Goal: Task Accomplishment & Management: Manage account settings

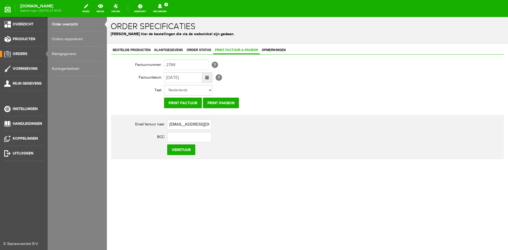
click at [58, 23] on link "Order overzicht" at bounding box center [77, 24] width 51 height 15
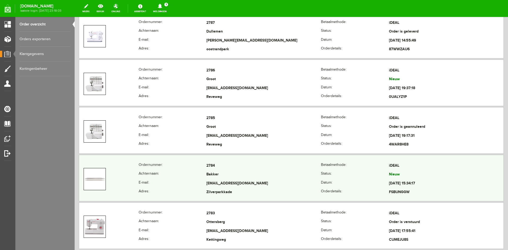
scroll to position [53, 0]
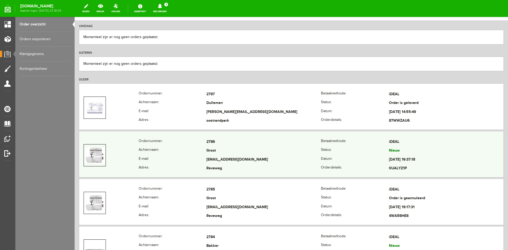
click at [242, 154] on td "Groot" at bounding box center [263, 150] width 114 height 9
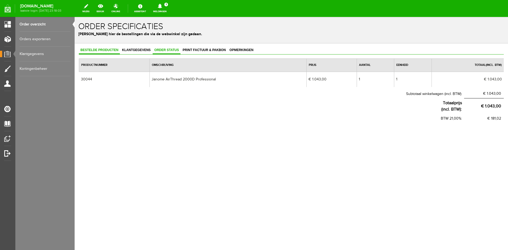
click at [164, 49] on span "Order status" at bounding box center [167, 50] width 28 height 4
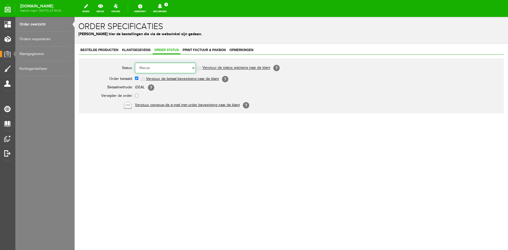
click at [194, 68] on select "Order niet afgerond Nieuw Order in behandeling Wacht op leverancier Wacht op be…" at bounding box center [165, 68] width 61 height 11
select select "12"
click at [135, 63] on select "Order niet afgerond Nieuw Order in behandeling Wacht op leverancier Wacht op be…" at bounding box center [165, 68] width 61 height 11
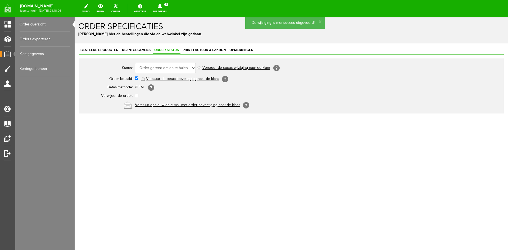
click at [211, 67] on link "Verstuur de status wijziging naar de klant" at bounding box center [236, 68] width 68 height 4
click at [87, 49] on span "Bestelde producten" at bounding box center [99, 50] width 41 height 4
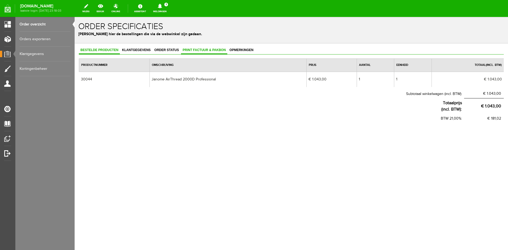
click at [198, 50] on span "Print factuur & pakbon" at bounding box center [204, 50] width 46 height 4
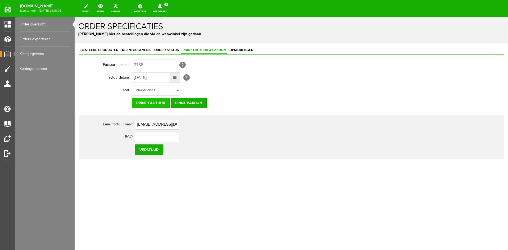
click at [148, 102] on input "Print factuur" at bounding box center [151, 103] width 38 height 11
